Goal: Task Accomplishment & Management: Manage account settings

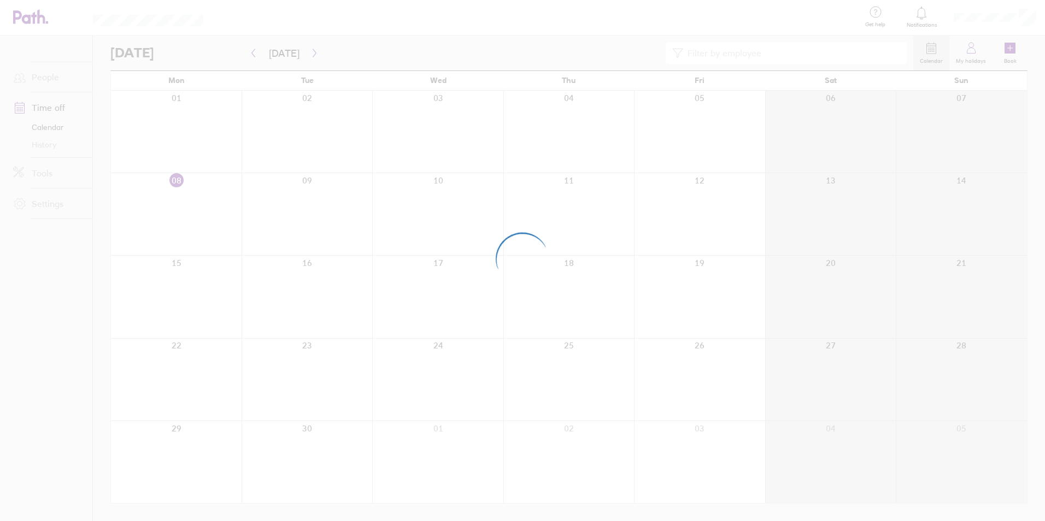
click at [319, 355] on div at bounding box center [522, 260] width 1045 height 521
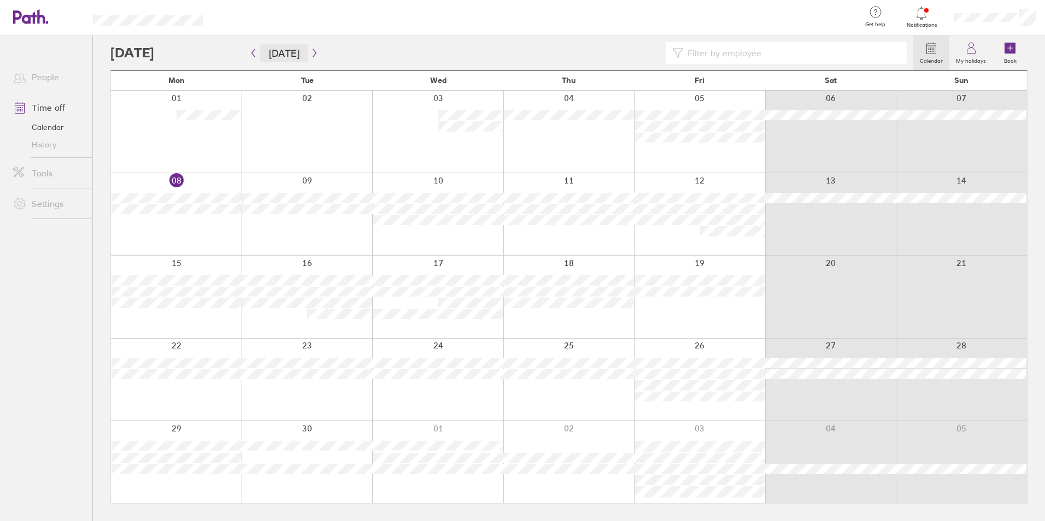
click at [269, 55] on button "[DATE]" at bounding box center [284, 53] width 48 height 18
